Goal: Task Accomplishment & Management: Manage account settings

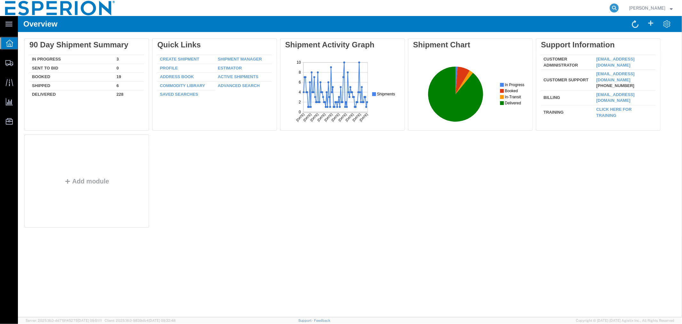
click at [619, 7] on form at bounding box center [615, 8] width 10 height 16
click at [614, 8] on icon at bounding box center [614, 8] width 9 height 9
click at [537, 8] on input "search" at bounding box center [513, 7] width 194 height 15
type input "56700987"
click at [616, 8] on icon at bounding box center [614, 8] width 9 height 9
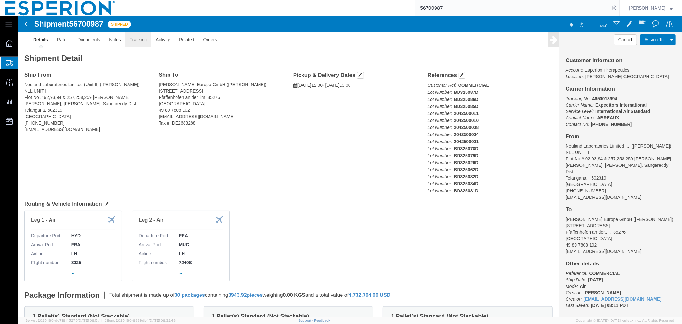
drag, startPoint x: 141, startPoint y: 39, endPoint x: 123, endPoint y: 23, distance: 24.0
click link "Tracking"
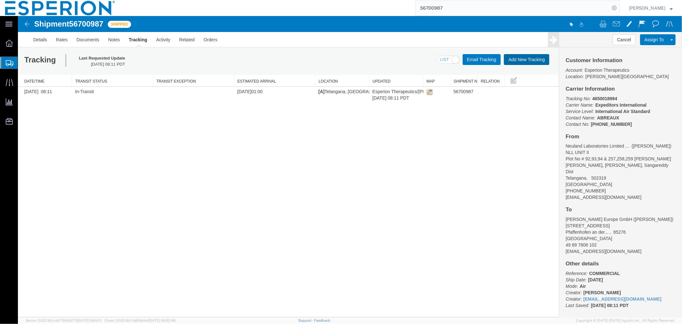
click at [524, 61] on button "Add New Tracking" at bounding box center [526, 59] width 45 height 11
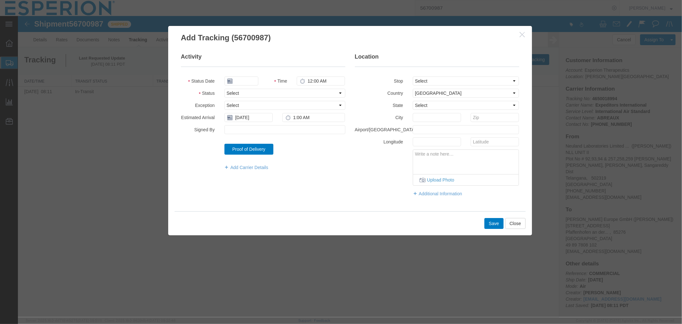
type input "[DATE]"
type input "9:00 AM"
click at [243, 79] on input "[DATE]" at bounding box center [241, 80] width 34 height 9
click at [266, 122] on td "11" at bounding box center [268, 121] width 10 height 10
type input "[DATE]"
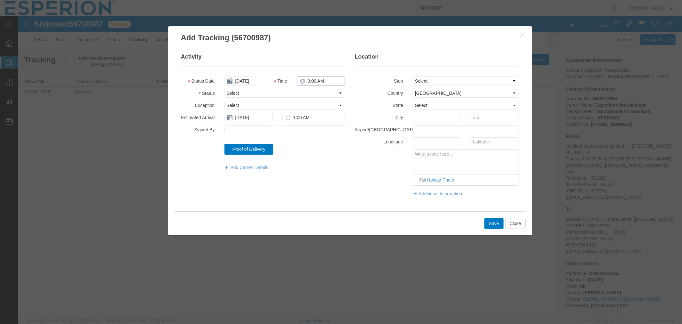
click at [314, 80] on input "9:00 AM" at bounding box center [321, 80] width 48 height 9
paste input "13:55"
type input "1:55 PM"
click at [277, 93] on select "Select Arrival Notice Available Arrival Notice Imported Arrive at Delivery Loca…" at bounding box center [284, 92] width 121 height 9
select select "DELIVRED"
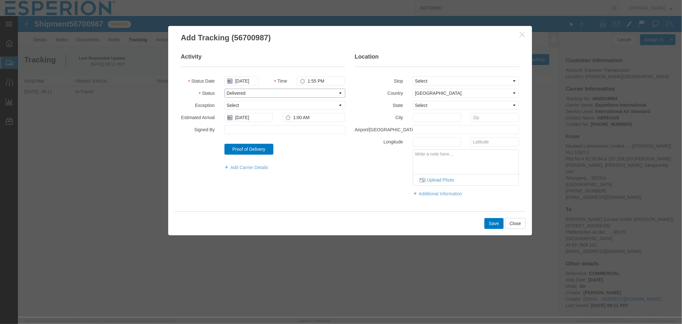
click at [224, 88] on select "Select Arrival Notice Available Arrival Notice Imported Arrive at Delivery Loca…" at bounding box center [284, 92] width 121 height 9
click at [244, 131] on input "Signed By" at bounding box center [284, 129] width 121 height 9
click at [430, 78] on select "Select From: Plot No # 92,93,94 & 257,258,259 [PERSON_NAME], [PERSON_NAME], Pat…" at bounding box center [466, 80] width 107 height 9
select select "{"pickupDeliveryInfoId": "122695841","pickupOrDelivery": "D","stopNum": "100","…"
click at [413, 76] on select "Select From: Plot No # 92,93,94 & 257,258,259 [PERSON_NAME], [PERSON_NAME], Pat…" at bounding box center [466, 80] width 107 height 9
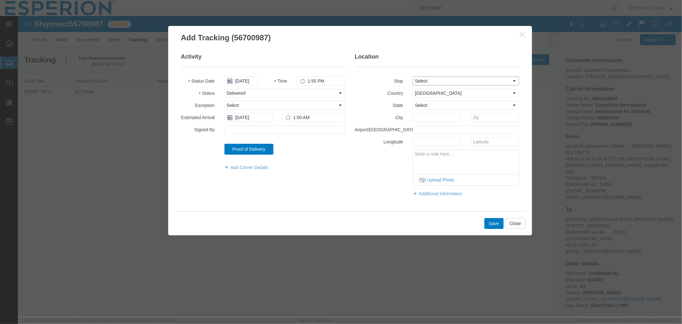
select select "DE"
type input "Pfaffenhofen an der Ilm"
click at [488, 223] on button "Save" at bounding box center [493, 223] width 19 height 11
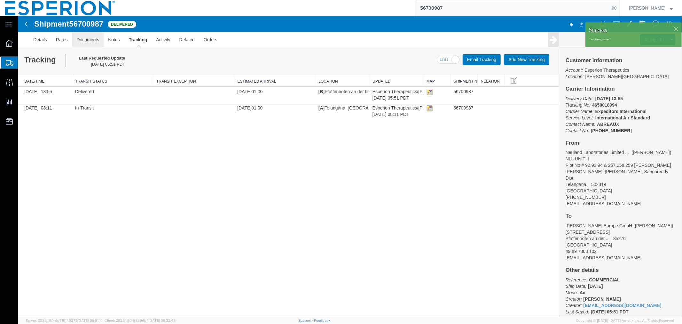
click at [85, 37] on link "Documents" at bounding box center [88, 39] width 32 height 15
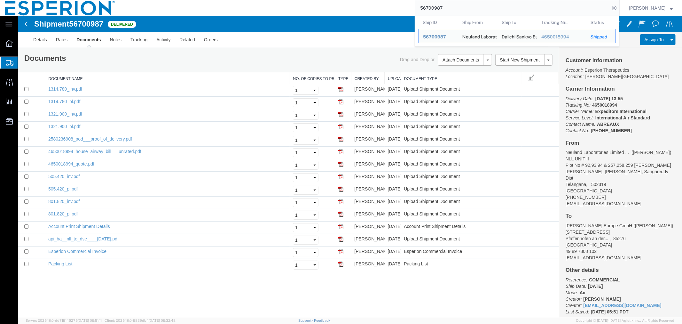
drag, startPoint x: 444, startPoint y: 9, endPoint x: 370, endPoint y: 7, distance: 73.9
click at [370, 7] on div "56700987 Ship ID Ship From Ship To Tracking Nu. Status Ship ID 56700987 Ship Fr…" at bounding box center [370, 8] width 500 height 16
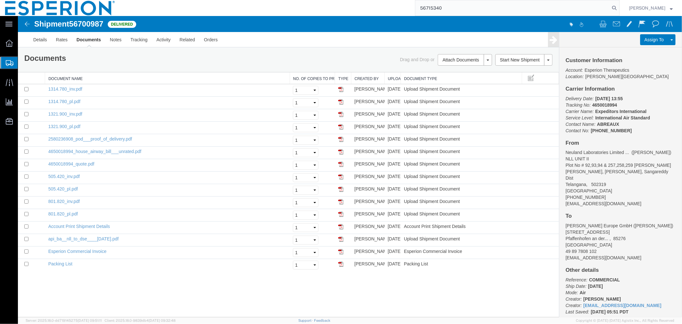
type input "56715340"
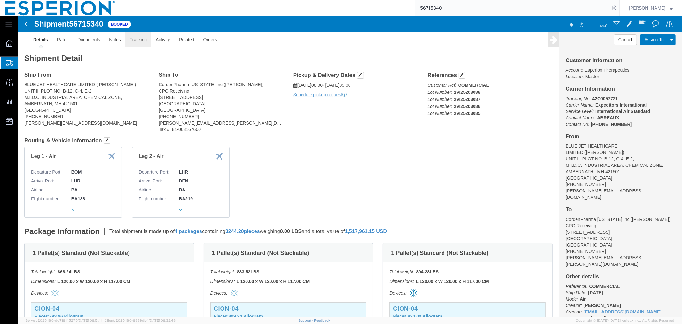
click link "Tracking"
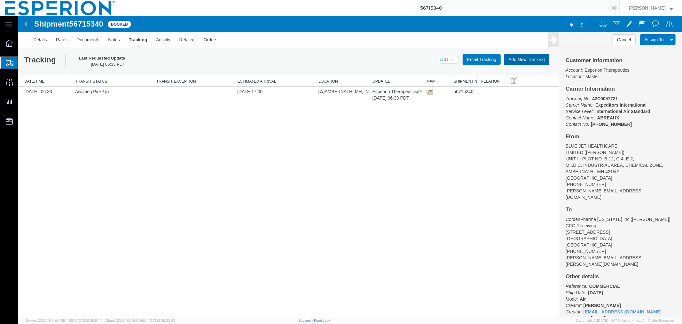
click at [536, 58] on button "Add New Tracking" at bounding box center [526, 59] width 45 height 11
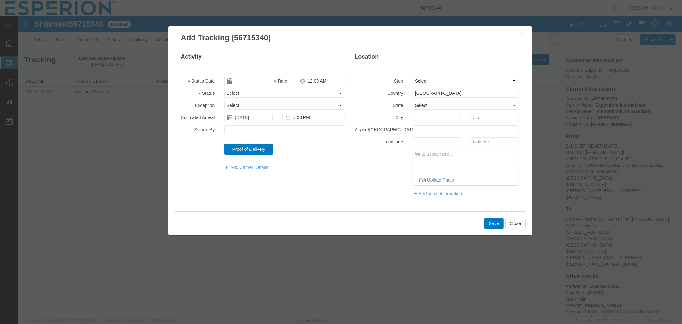
type input "[DATE]"
click at [310, 81] on input "10:00 AM" at bounding box center [321, 80] width 48 height 9
type input "8:00 AM"
click at [295, 93] on select "Select Arrival Notice Available Arrival Notice Imported Arrive at Delivery Loca…" at bounding box center [284, 92] width 121 height 9
select select "PICKEDUP"
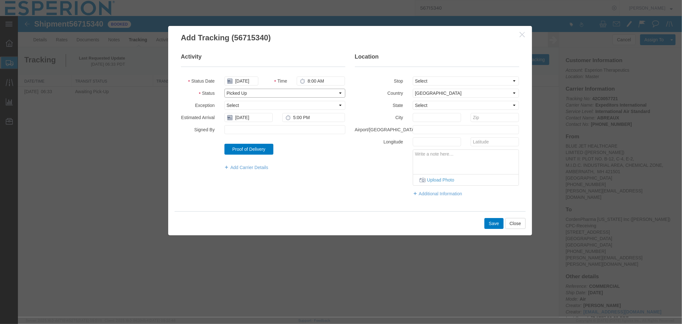
click at [224, 88] on select "Select Arrival Notice Available Arrival Notice Imported Arrive at Delivery Loca…" at bounding box center [284, 92] width 121 height 9
click at [248, 118] on input "[DATE]" at bounding box center [248, 117] width 48 height 9
click at [251, 165] on td "16" at bounding box center [248, 167] width 10 height 10
type input "[DATE]"
click at [454, 80] on select "Select From: UNIT II: PLOT NO. B-12, C-4, E-2,, M.I.D.C. INDUSTRIAL AREA, [GEOG…" at bounding box center [466, 80] width 107 height 9
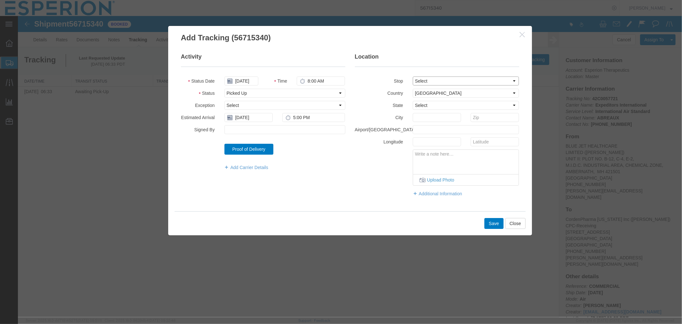
select select "{"pickupDeliveryInfoId": "122724976","pickupOrDelivery": "P","stopNum": "1","lo…"
click at [413, 76] on select "Select From: UNIT II: PLOT NO. B-12, C-4, E-2,, M.I.D.C. INDUSTRIAL AREA, [GEOG…" at bounding box center [466, 80] width 107 height 9
select select "IN"
select select
type input "AMBERNATH"
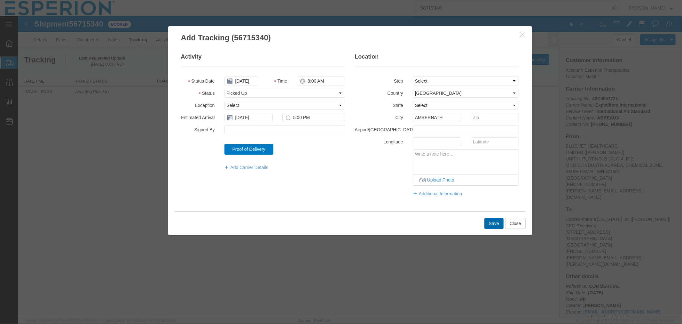
click at [494, 226] on button "Save" at bounding box center [493, 223] width 19 height 11
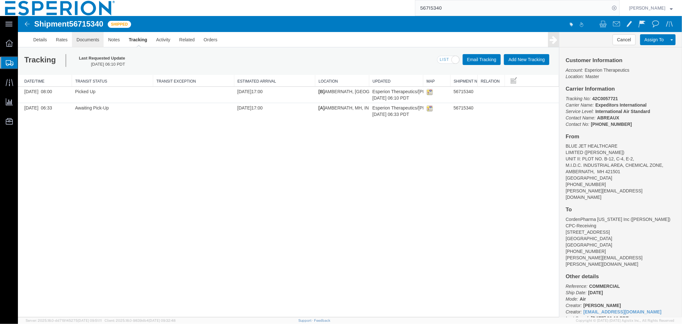
click at [89, 39] on link "Documents" at bounding box center [88, 39] width 32 height 15
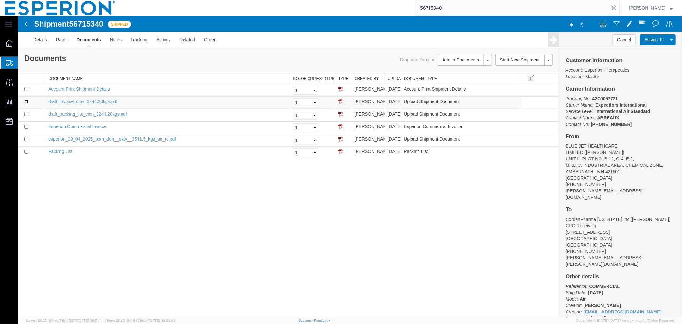
click at [26, 102] on input "checkbox" at bounding box center [26, 101] width 4 height 4
checkbox input "true"
click at [26, 112] on input "checkbox" at bounding box center [26, 114] width 4 height 4
checkbox input "true"
click at [461, 91] on link "Remove Documents" at bounding box center [464, 90] width 56 height 10
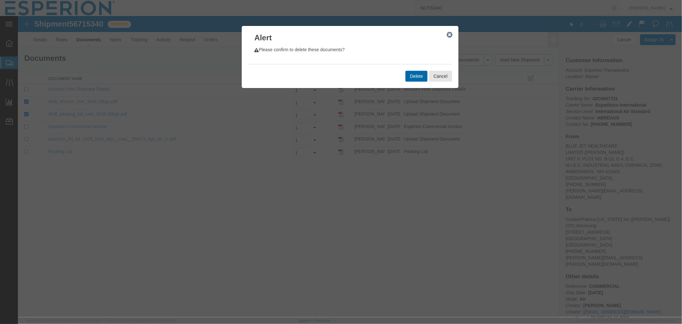
click at [412, 79] on button "Delete" at bounding box center [416, 75] width 22 height 11
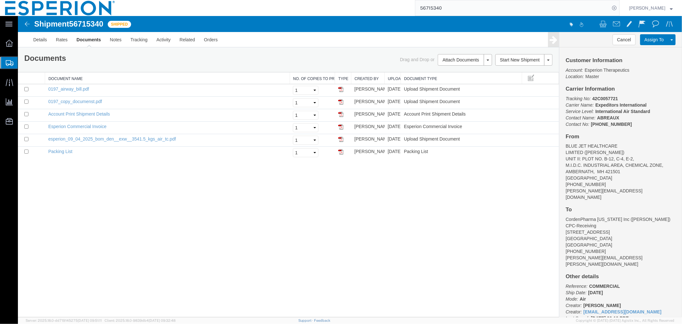
click at [485, 9] on input "56715340" at bounding box center [513, 7] width 194 height 15
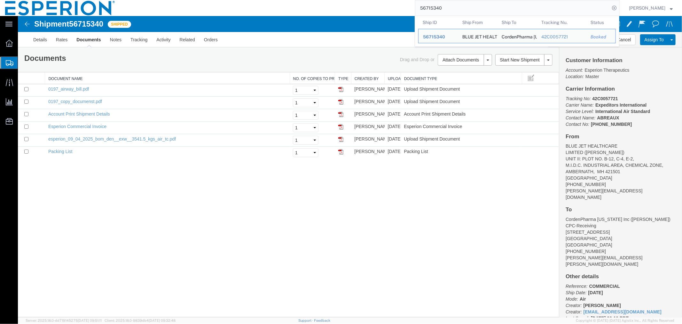
drag, startPoint x: 471, startPoint y: 8, endPoint x: 403, endPoint y: 5, distance: 67.9
click at [403, 5] on div "56715340 Ship ID Ship From Ship To Tracking Nu. Status Ship ID 56715340 Ship Fr…" at bounding box center [370, 8] width 500 height 16
click at [353, 11] on div "56715340 Ship ID Ship From Ship To Tracking Nu. Status Ship ID 56715340 Ship Fr…" at bounding box center [370, 8] width 500 height 16
